Goal: Task Accomplishment & Management: Use online tool/utility

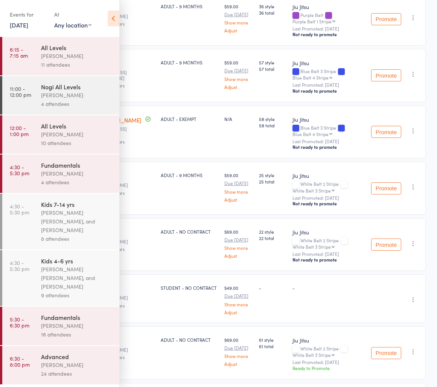
scroll to position [854, 0]
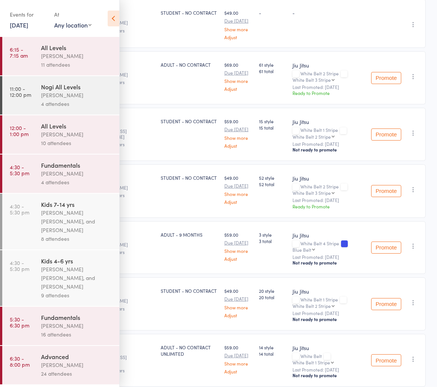
click at [76, 362] on div "[PERSON_NAME]" at bounding box center [77, 364] width 72 height 9
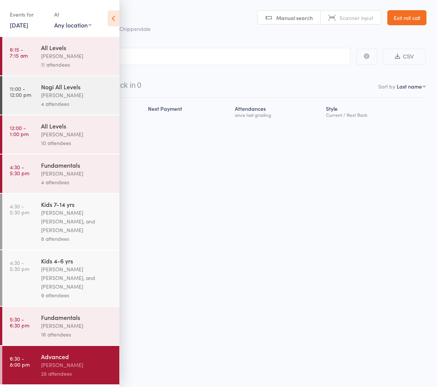
click at [75, 359] on div "Advanced" at bounding box center [77, 356] width 72 height 8
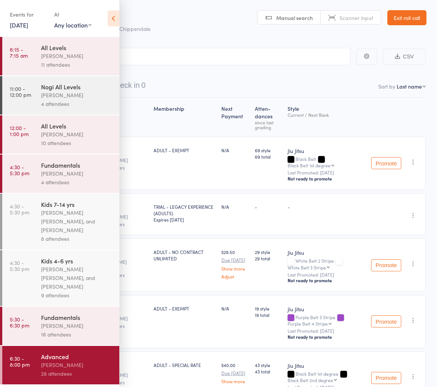
click at [111, 20] on icon at bounding box center [114, 19] width 12 height 16
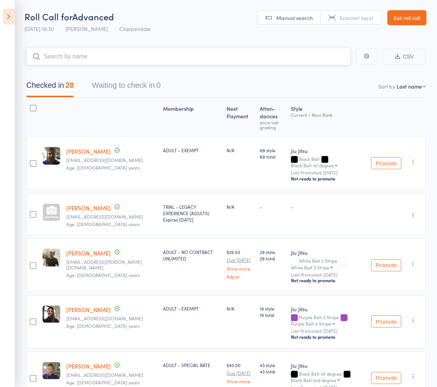
click at [138, 55] on input "search" at bounding box center [188, 56] width 324 height 17
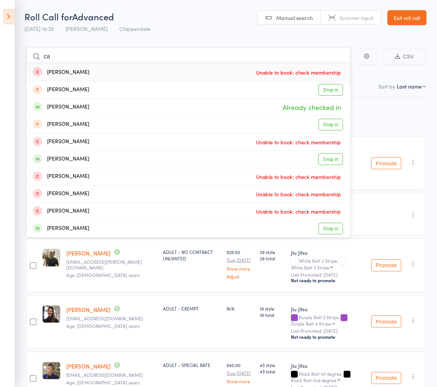
type input "c"
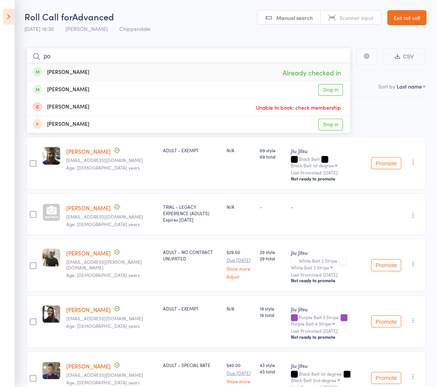
type input "p"
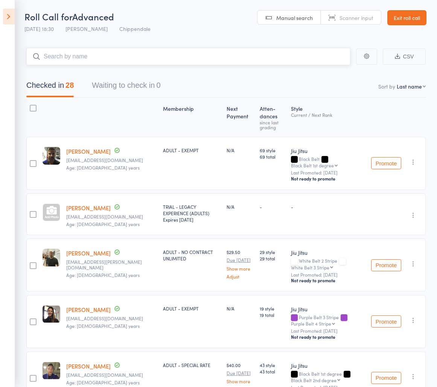
click at [158, 63] on input "search" at bounding box center [188, 56] width 324 height 17
type input "siina"
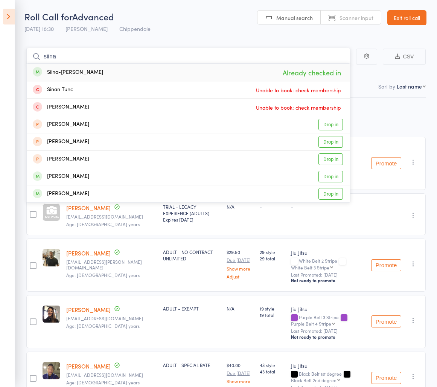
click at [144, 52] on input "siina" at bounding box center [188, 56] width 324 height 17
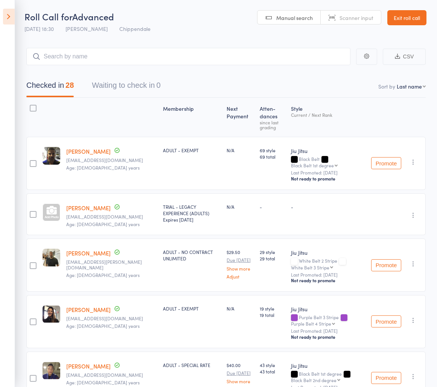
click at [9, 20] on icon at bounding box center [9, 17] width 12 height 16
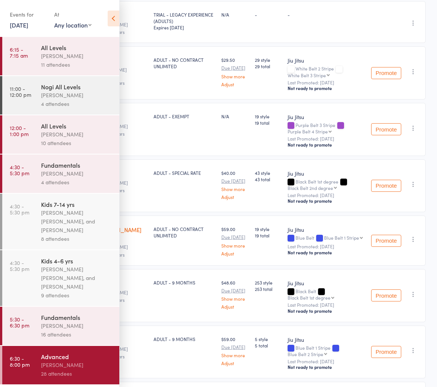
scroll to position [0, 0]
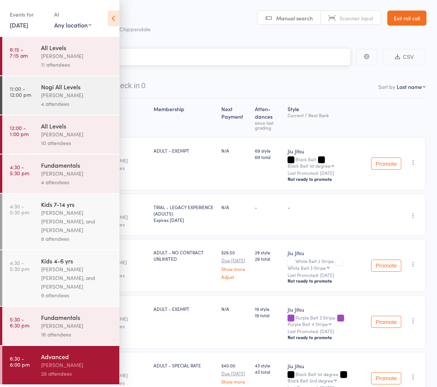
click at [210, 58] on input "search" at bounding box center [180, 56] width 339 height 17
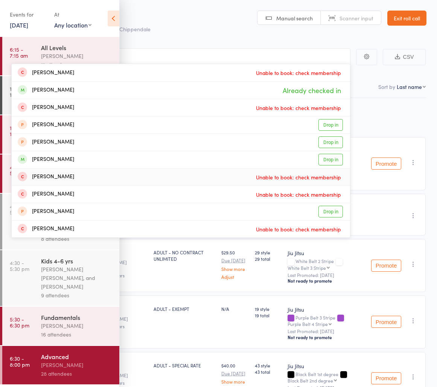
click at [200, 36] on header "Roll Call for Advanced [DATE] 18:30 [PERSON_NAME] Chippendale Manual search Sca…" at bounding box center [218, 18] width 437 height 37
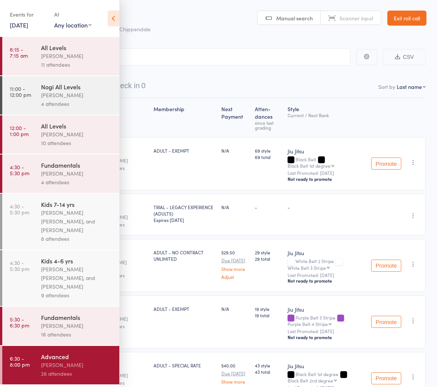
drag, startPoint x: 109, startPoint y: 17, endPoint x: 123, endPoint y: 33, distance: 21.6
click at [109, 17] on icon at bounding box center [114, 19] width 12 height 16
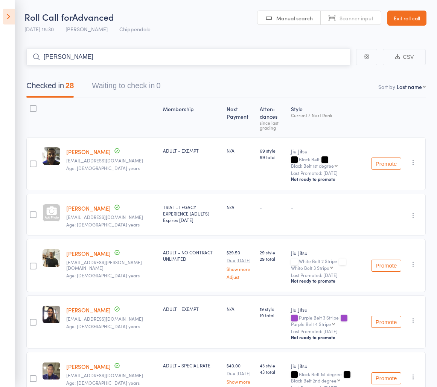
click at [95, 53] on input "[PERSON_NAME]" at bounding box center [188, 56] width 324 height 17
type input "j"
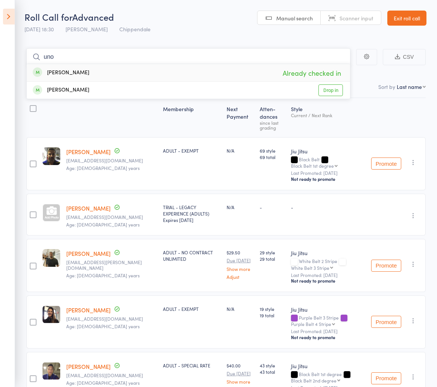
click at [220, 55] on input "uno" at bounding box center [188, 56] width 324 height 17
type input "u"
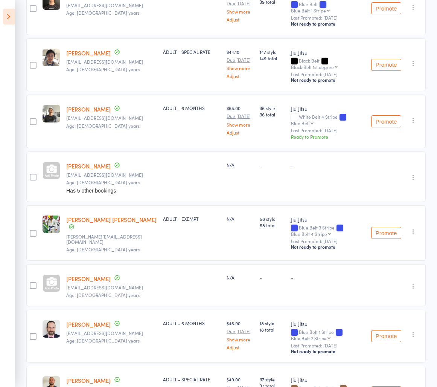
scroll to position [1302, 0]
